Goal: Task Accomplishment & Management: Complete application form

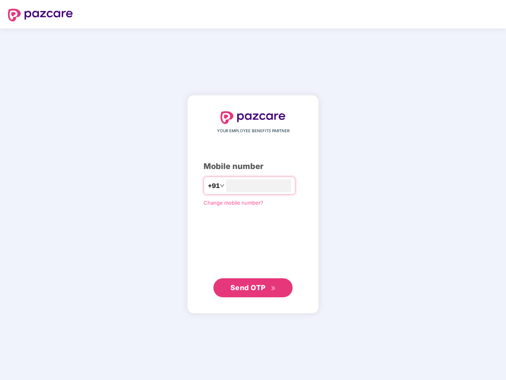
click at [253, 190] on input "number" at bounding box center [258, 185] width 65 height 13
click at [40, 15] on img at bounding box center [40, 15] width 65 height 13
click at [208, 186] on span "+91" at bounding box center [214, 186] width 12 height 10
click at [253, 288] on span "Send OTP" at bounding box center [247, 287] width 35 height 8
